Goal: Information Seeking & Learning: Learn about a topic

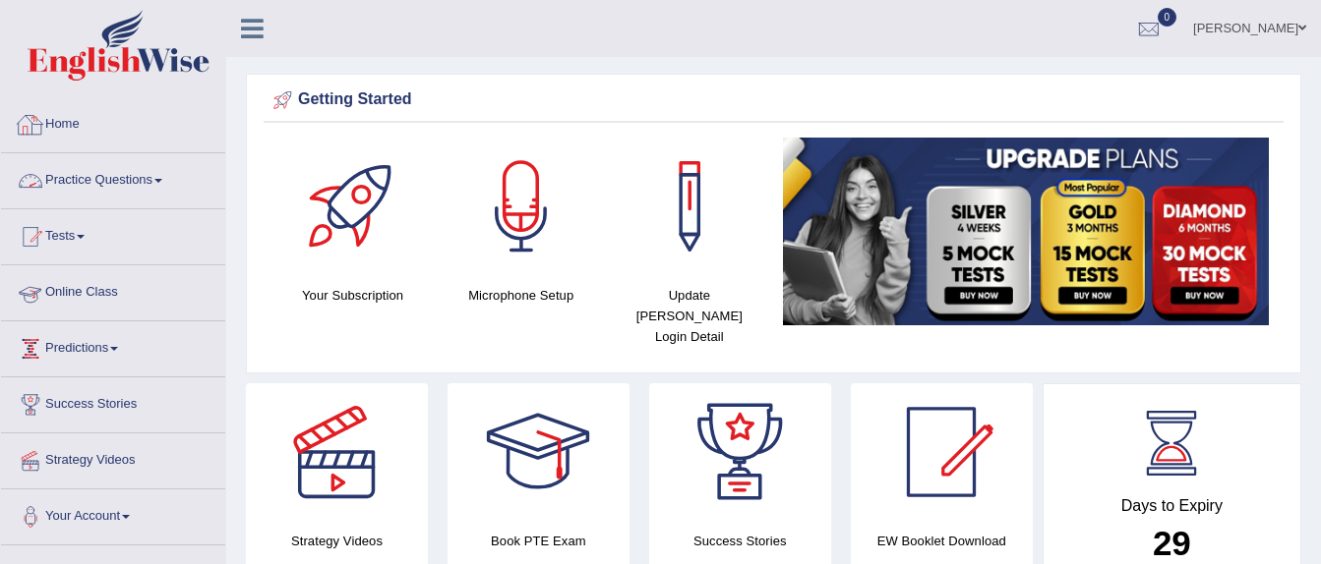
click at [69, 125] on link "Home" at bounding box center [113, 121] width 224 height 49
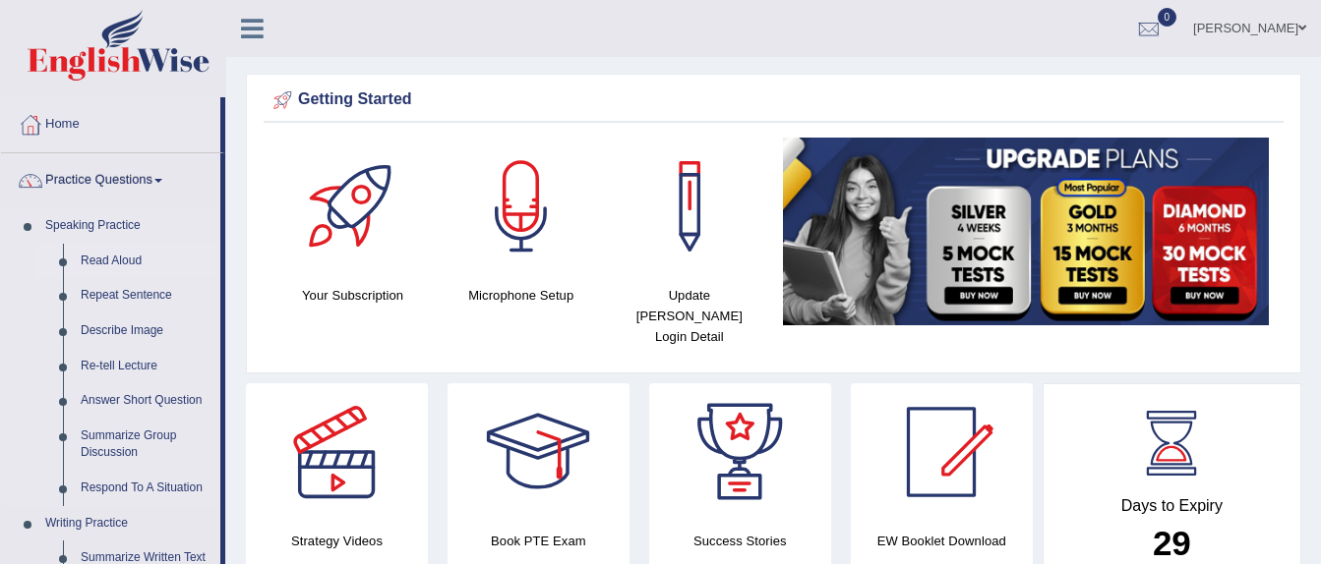
click at [107, 265] on link "Read Aloud" at bounding box center [146, 261] width 148 height 35
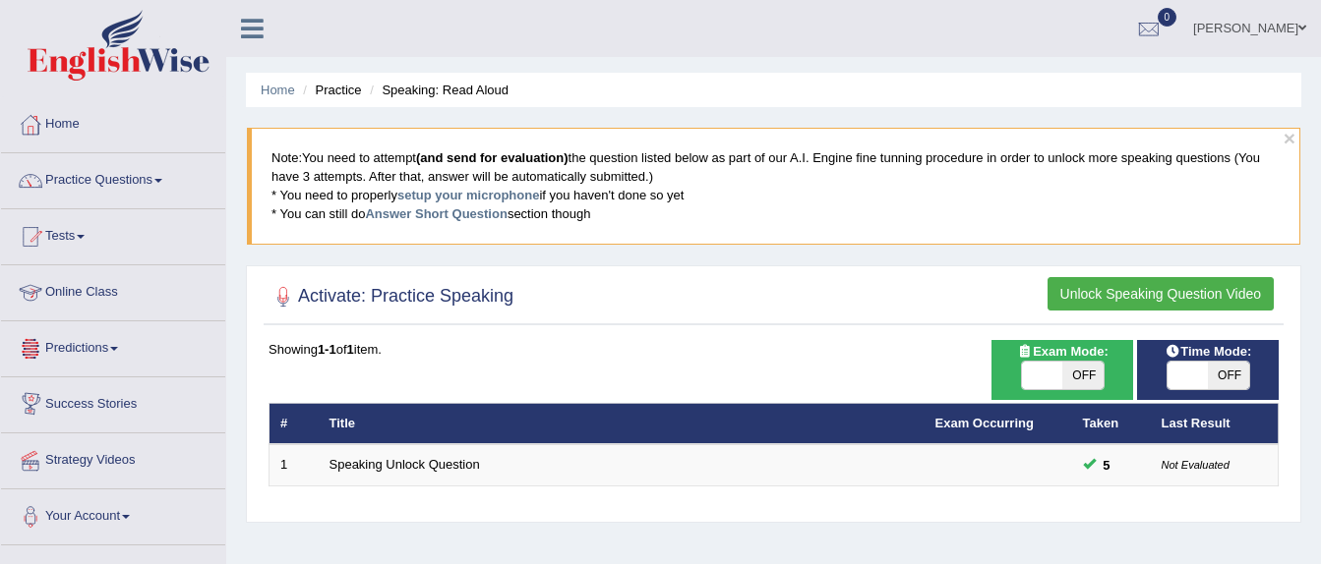
click at [127, 168] on link "Practice Questions" at bounding box center [113, 177] width 224 height 49
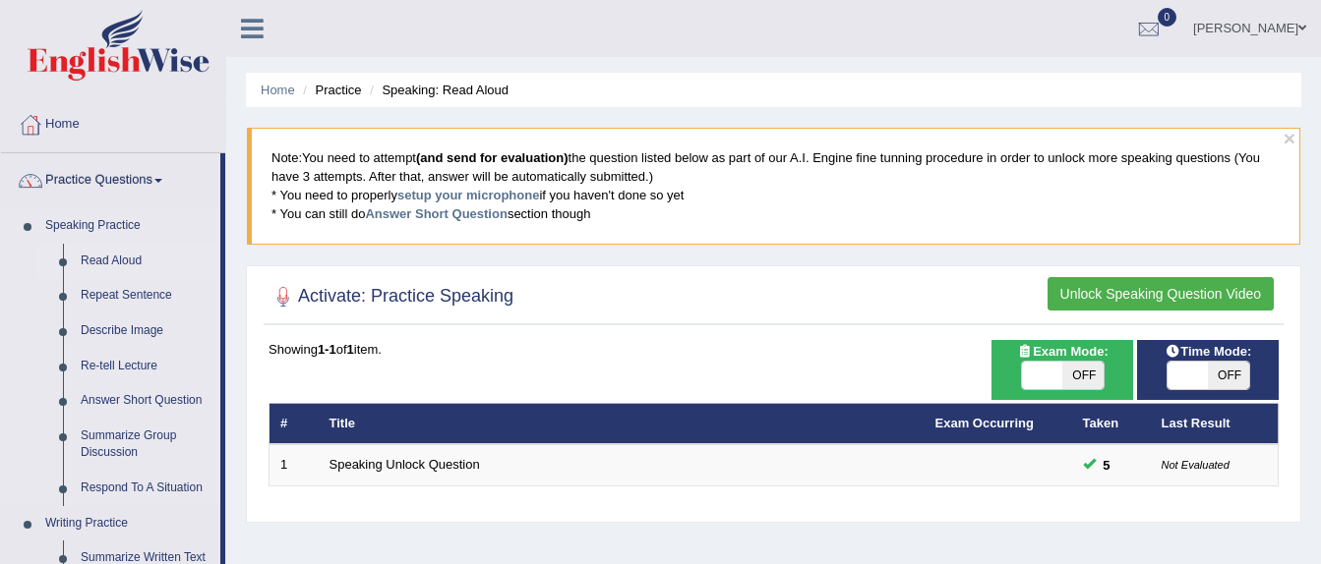
click at [111, 263] on link "Read Aloud" at bounding box center [146, 261] width 148 height 35
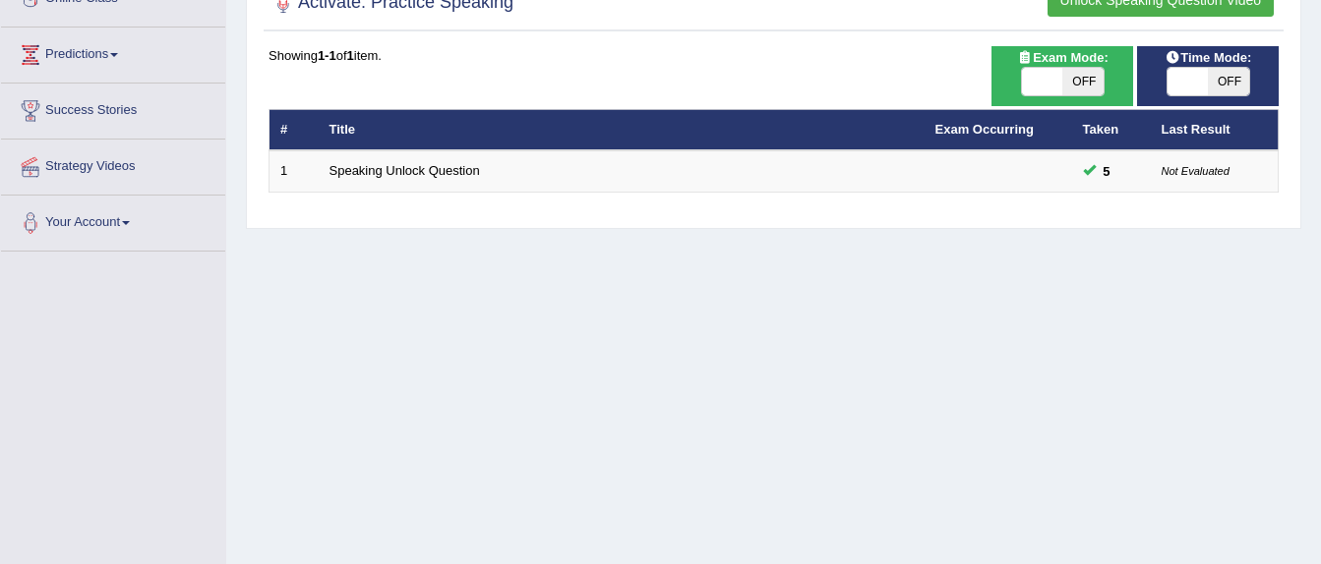
scroll to position [197, 0]
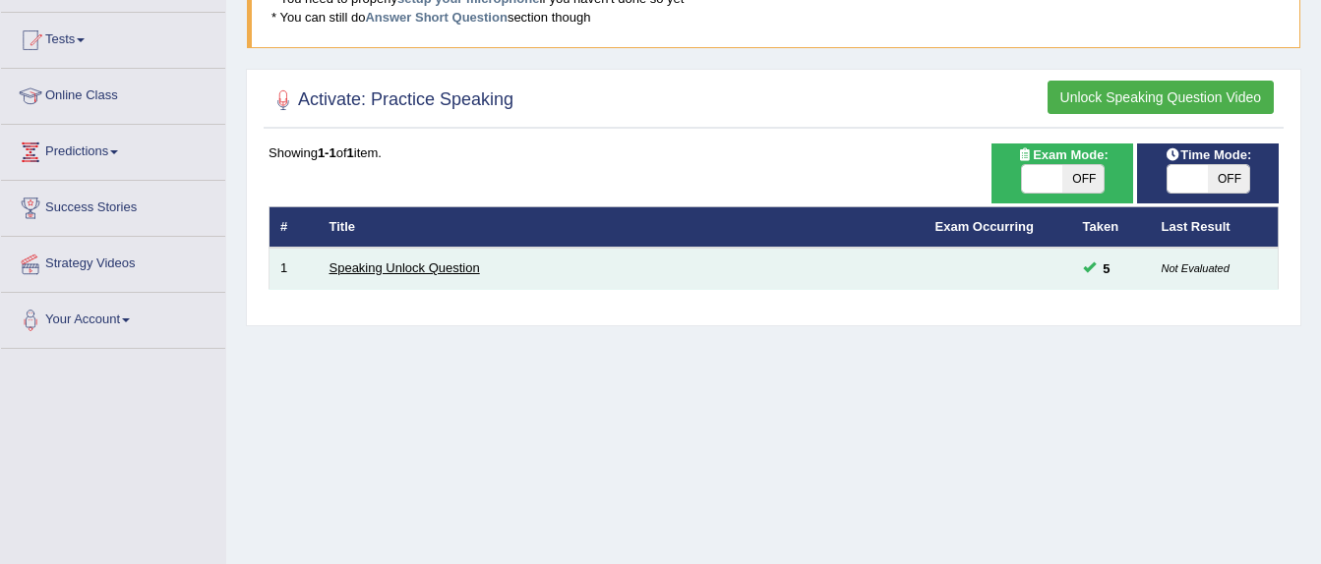
click at [371, 266] on link "Speaking Unlock Question" at bounding box center [404, 268] width 150 height 15
